Goal: Task Accomplishment & Management: Use online tool/utility

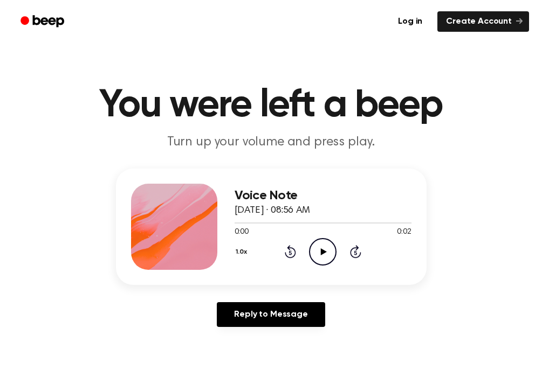
click at [323, 252] on icon at bounding box center [324, 252] width 6 height 7
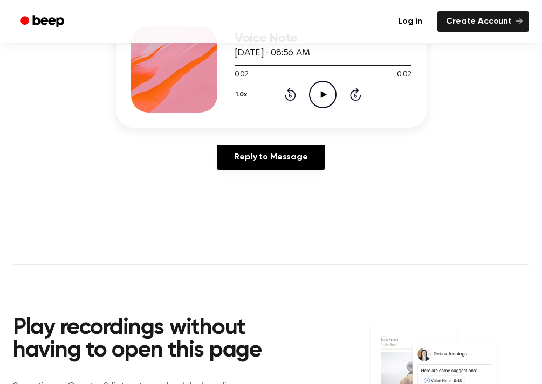
scroll to position [175, 0]
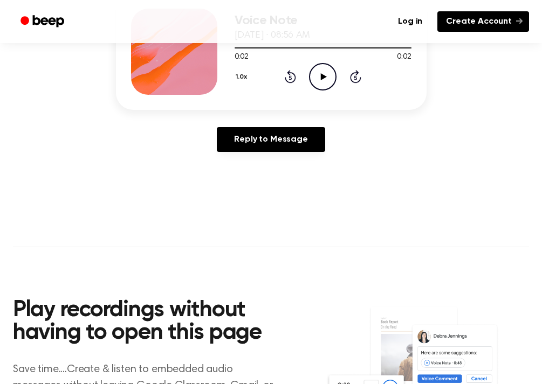
click at [495, 27] on link "Create Account" at bounding box center [483, 21] width 92 height 20
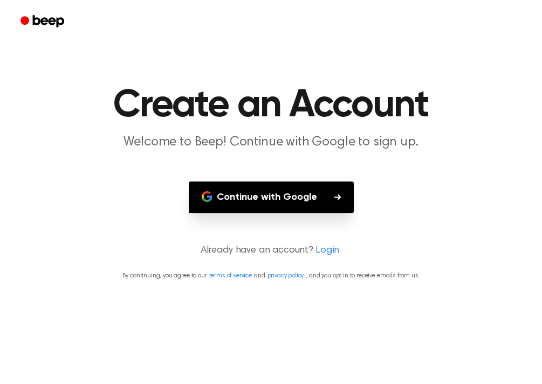
click at [244, 200] on button "Continue with Google" at bounding box center [271, 198] width 165 height 32
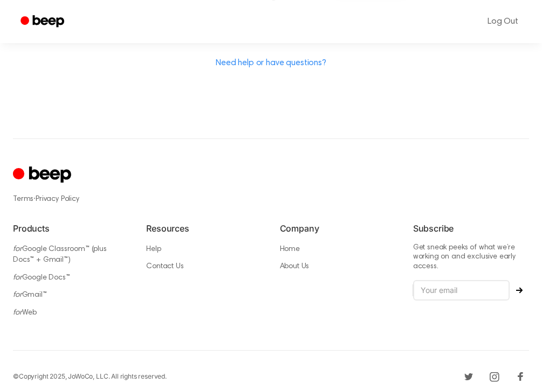
scroll to position [380, 0]
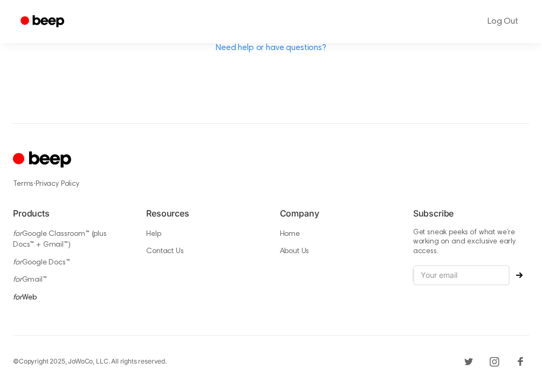
click at [26, 294] on link "for Web" at bounding box center [25, 298] width 24 height 8
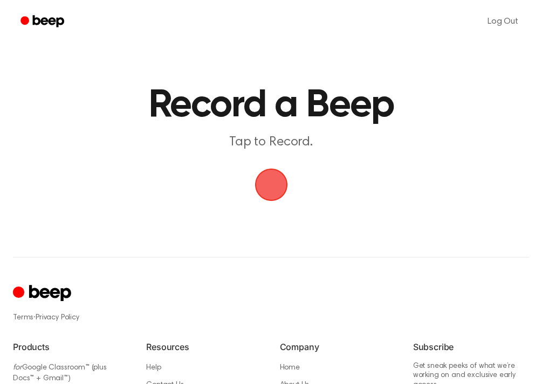
click at [277, 180] on span "button" at bounding box center [271, 185] width 44 height 44
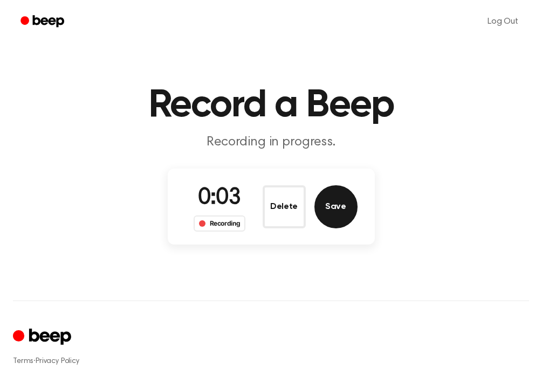
click at [337, 197] on button "Save" at bounding box center [335, 206] width 43 height 43
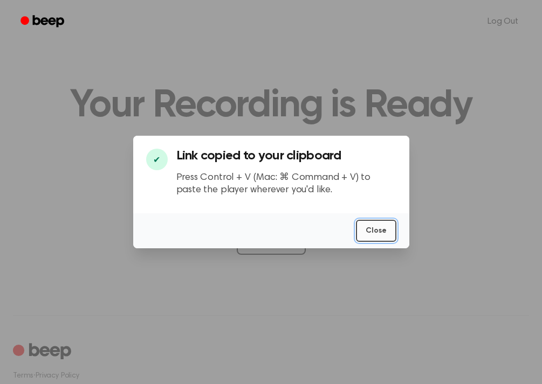
click at [392, 231] on button "Close" at bounding box center [376, 231] width 40 height 22
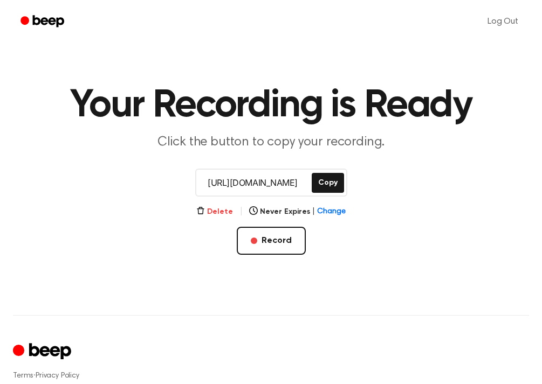
click at [216, 209] on button "Delete" at bounding box center [214, 211] width 37 height 11
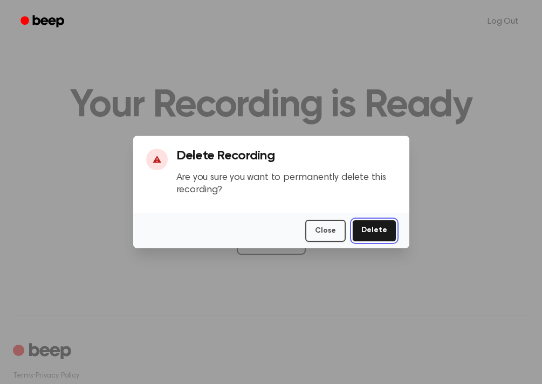
click at [376, 222] on button "Delete" at bounding box center [374, 231] width 44 height 22
click at [324, 226] on button "Close" at bounding box center [325, 231] width 40 height 22
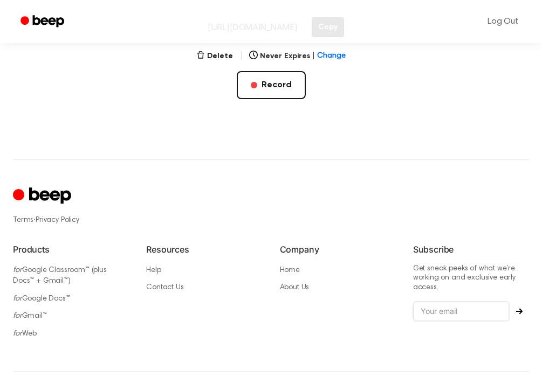
scroll to position [177, 0]
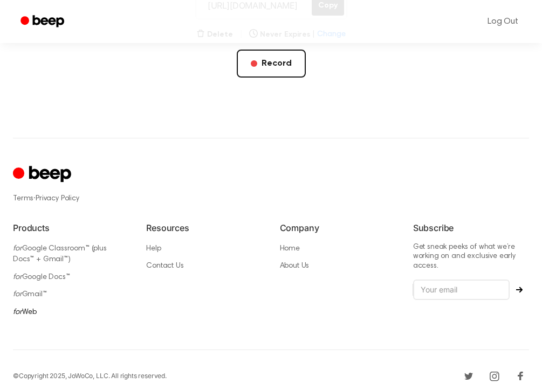
click at [24, 309] on link "for Web" at bounding box center [25, 313] width 24 height 8
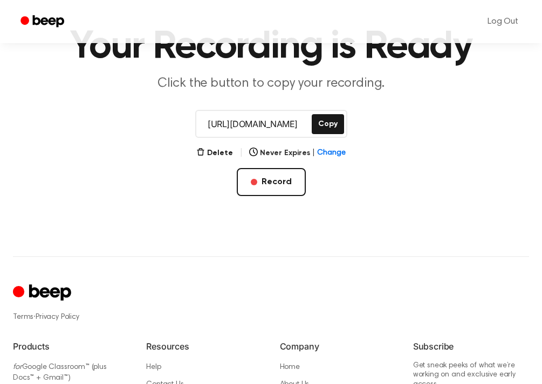
scroll to position [192, 0]
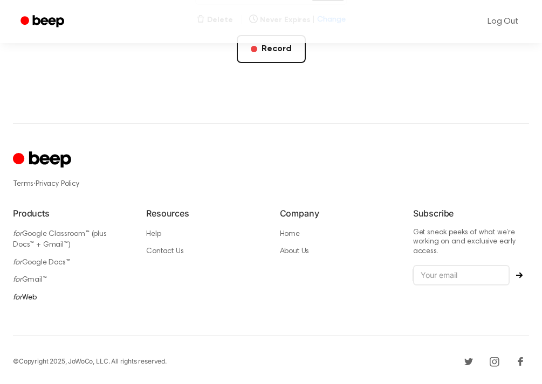
click at [26, 296] on link "for Web" at bounding box center [25, 298] width 24 height 8
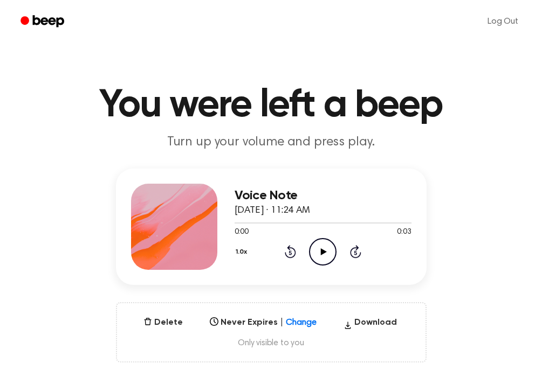
click at [325, 252] on icon "Play Audio" at bounding box center [322, 251] width 27 height 27
click at [173, 321] on button "Delete" at bounding box center [163, 322] width 48 height 13
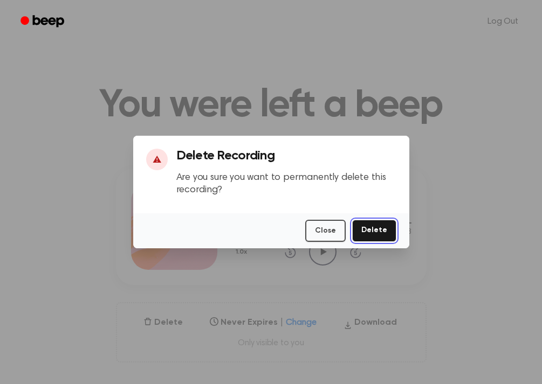
click at [389, 236] on button "Delete" at bounding box center [374, 231] width 44 height 22
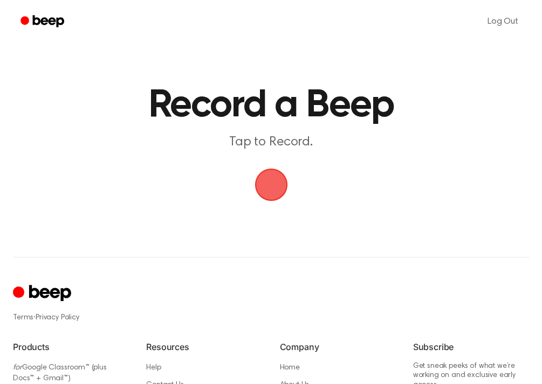
click at [275, 182] on span "button" at bounding box center [271, 185] width 40 height 40
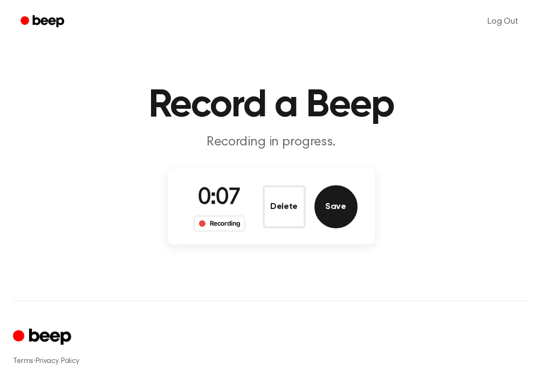
click at [340, 203] on button "Save" at bounding box center [335, 206] width 43 height 43
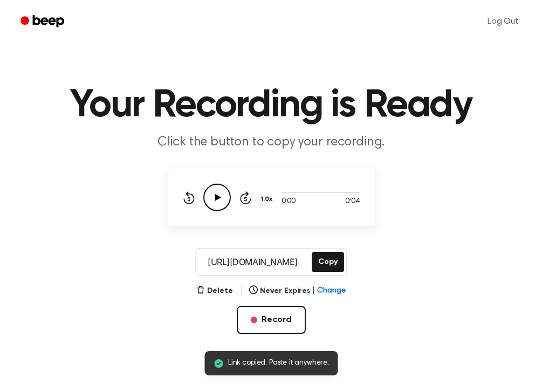
click at [215, 187] on icon "Play Audio" at bounding box center [216, 197] width 27 height 27
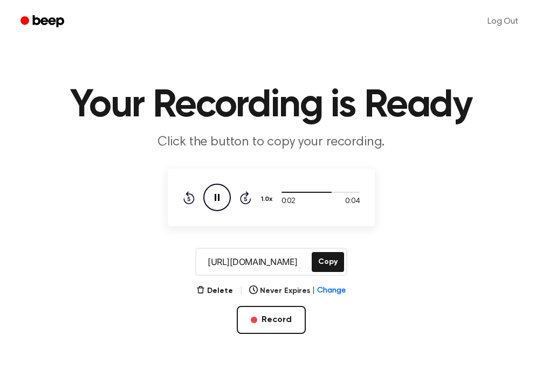
click at [216, 191] on icon "Pause Audio" at bounding box center [216, 197] width 27 height 27
click at [331, 265] on button "Copy" at bounding box center [328, 262] width 32 height 20
